Goal: Task Accomplishment & Management: Use online tool/utility

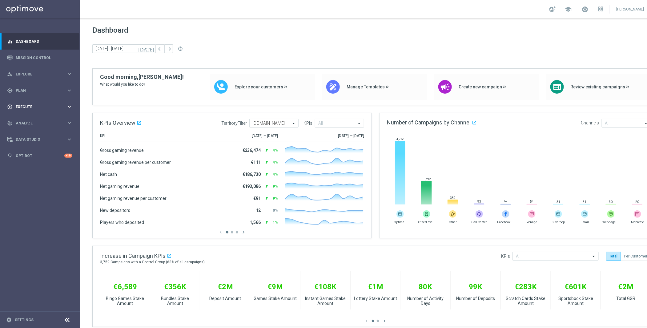
click at [36, 104] on div "play_circle_outline Execute" at bounding box center [36, 107] width 59 height 6
click at [28, 91] on span "Plan" at bounding box center [41, 91] width 51 height 4
click at [26, 123] on span "Templates" at bounding box center [38, 122] width 44 height 4
click at [29, 131] on link "Optimail" at bounding box center [41, 130] width 45 height 5
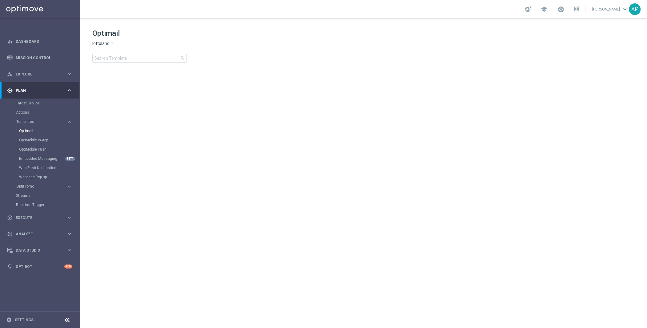
click at [113, 42] on icon "arrow_drop_down" at bounding box center [112, 44] width 5 height 6
click at [115, 58] on div "KenoGO" at bounding box center [116, 57] width 46 height 7
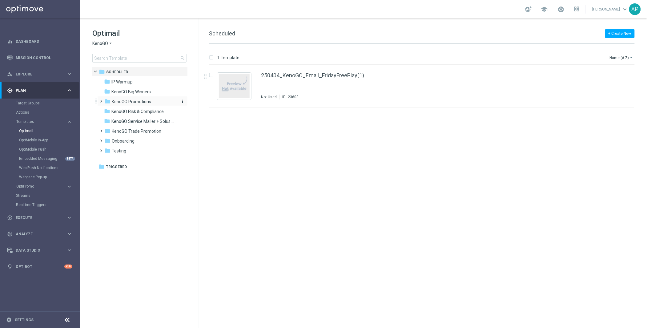
click at [131, 99] on span "KenoGO Promotions" at bounding box center [131, 102] width 39 height 6
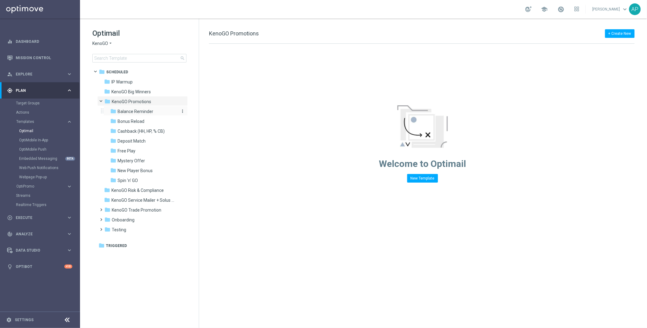
click at [127, 113] on span "Balance Reminder" at bounding box center [136, 112] width 36 height 6
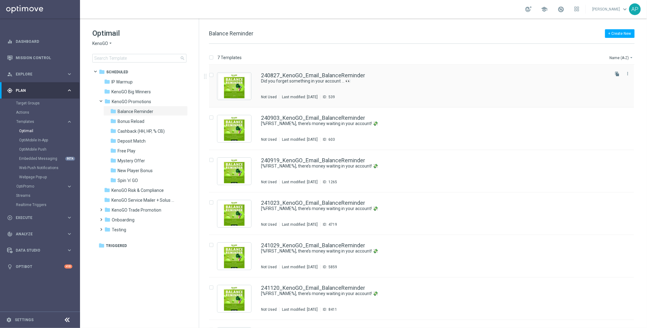
click at [435, 75] on div "240827_KenoGO_Email_BalanceReminder" at bounding box center [434, 76] width 347 height 6
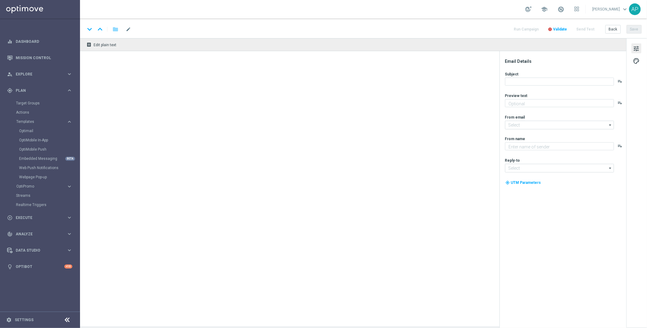
type textarea "The answer might surprise you…"
type input "[EMAIL_ADDRESS][DOMAIN_NAME]"
type textarea "KenoGO"
type input "[EMAIL_ADDRESS][DOMAIN_NAME]"
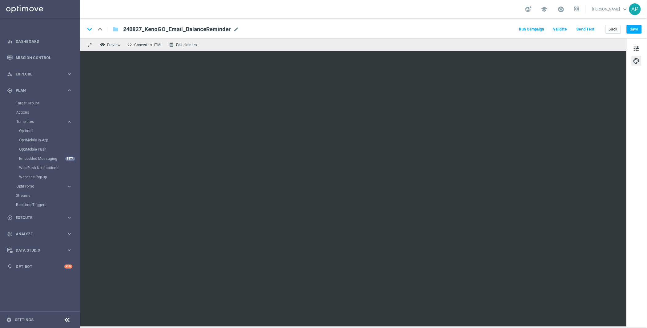
click at [460, 44] on div "remove_red_eye Preview code Convert to HTML receipt Edit plain text" at bounding box center [353, 44] width 547 height 13
